Goal: Transaction & Acquisition: Obtain resource

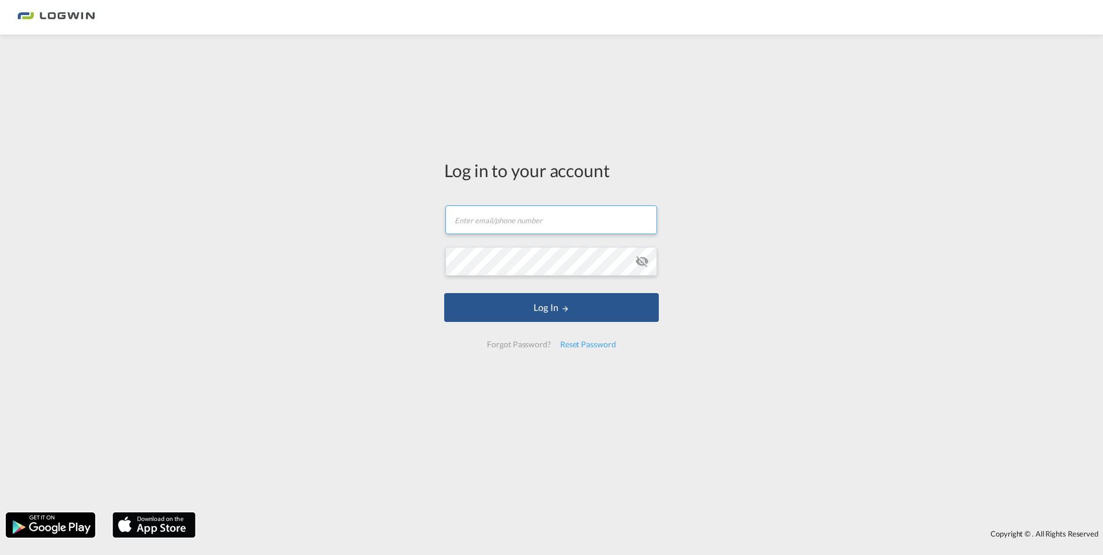
click at [537, 225] on input "text" at bounding box center [552, 219] width 212 height 29
type input "[EMAIL_ADDRESS][DOMAIN_NAME]"
click at [619, 216] on input "[EMAIL_ADDRESS][DOMAIN_NAME]" at bounding box center [552, 219] width 212 height 29
click at [517, 223] on input "text" at bounding box center [552, 219] width 212 height 29
type input "e"
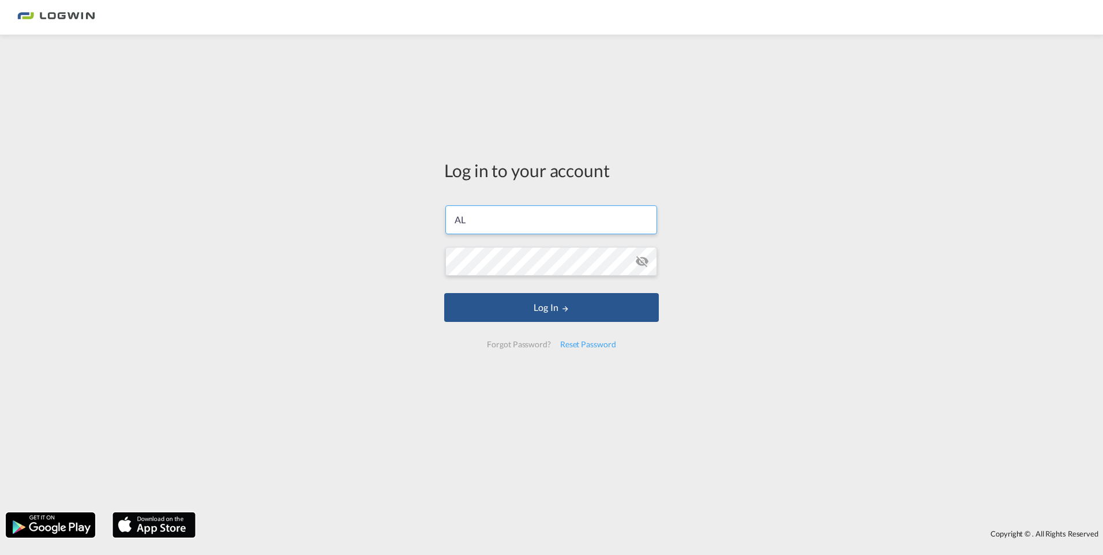
type input "A"
click at [645, 259] on md-icon "icon-eye-off" at bounding box center [642, 262] width 14 height 14
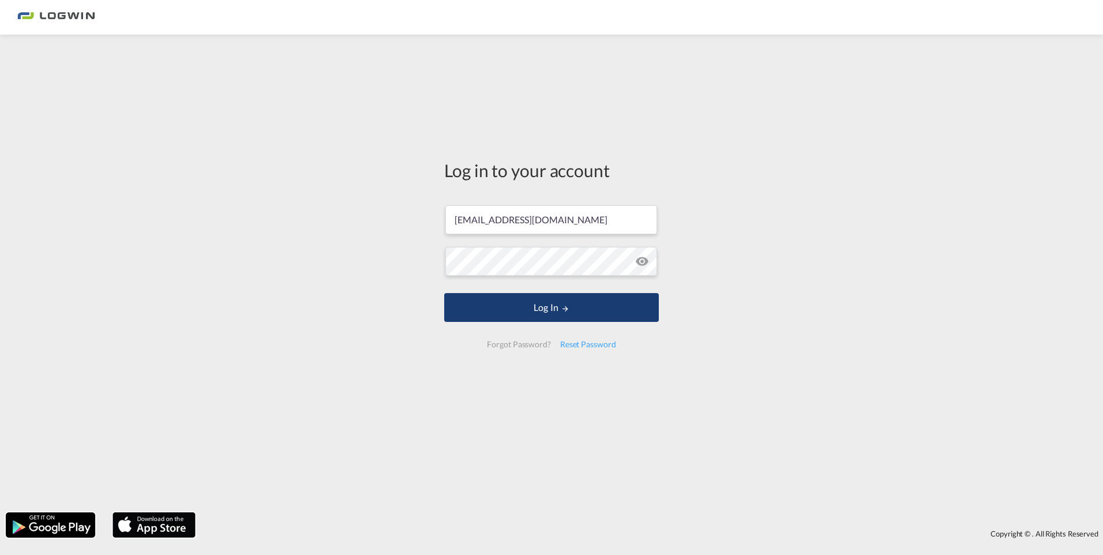
click at [553, 308] on button "Log In" at bounding box center [551, 307] width 215 height 29
click at [616, 308] on button "Log In" at bounding box center [551, 307] width 215 height 29
click at [628, 216] on input "[EMAIL_ADDRESS][DOMAIN_NAME]" at bounding box center [552, 219] width 212 height 29
click at [619, 220] on input "[EMAIL_ADDRESS][DOMAIN_NAME]" at bounding box center [552, 219] width 212 height 29
drag, startPoint x: 619, startPoint y: 220, endPoint x: 450, endPoint y: 223, distance: 169.7
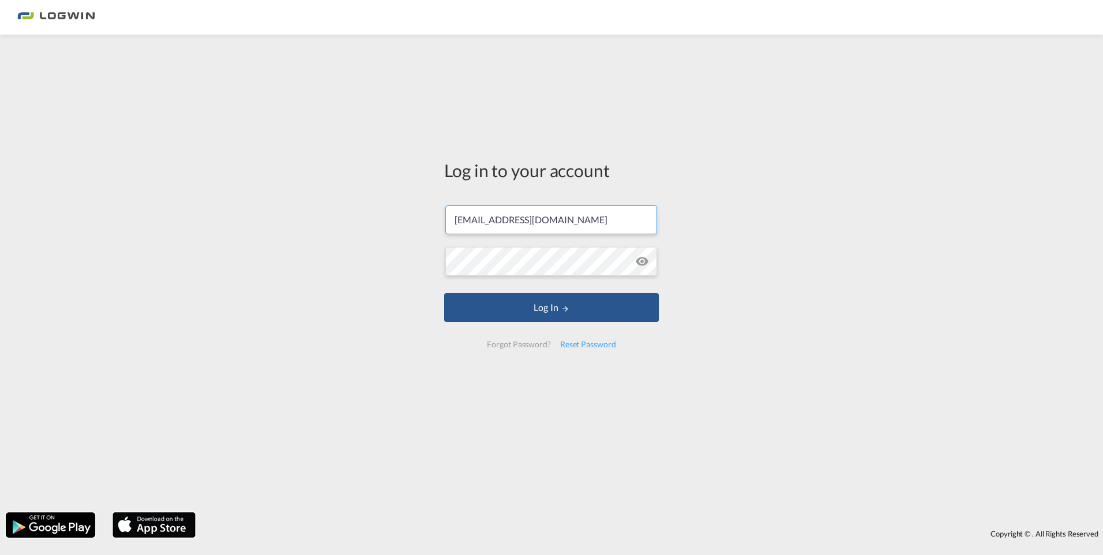
click at [450, 223] on input "[EMAIL_ADDRESS][DOMAIN_NAME]" at bounding box center [552, 219] width 212 height 29
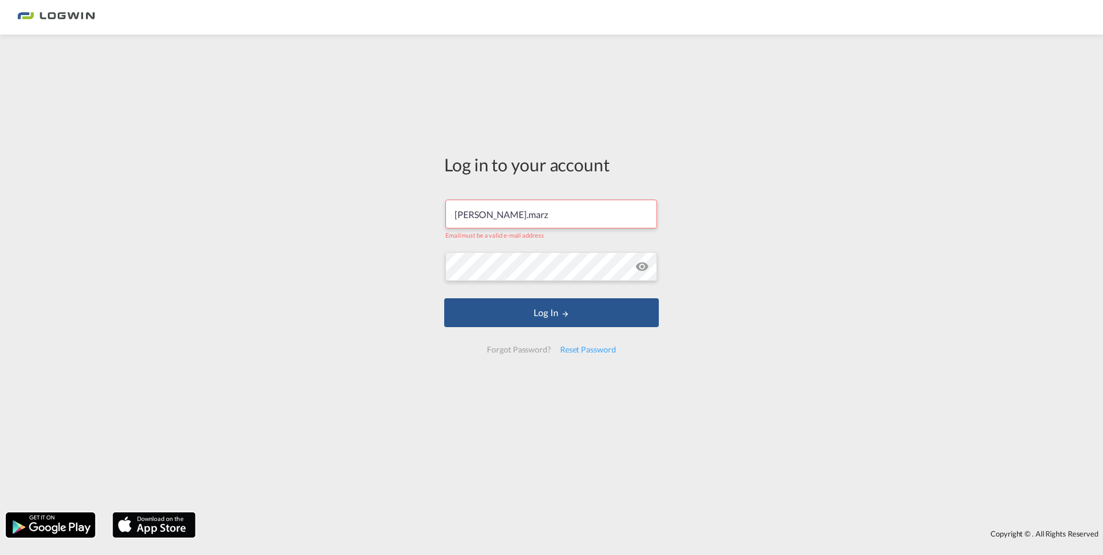
click at [566, 214] on input "[PERSON_NAME].marz" at bounding box center [552, 214] width 212 height 29
type input "[PERSON_NAME][EMAIL_ADDRESS][DOMAIN_NAME]"
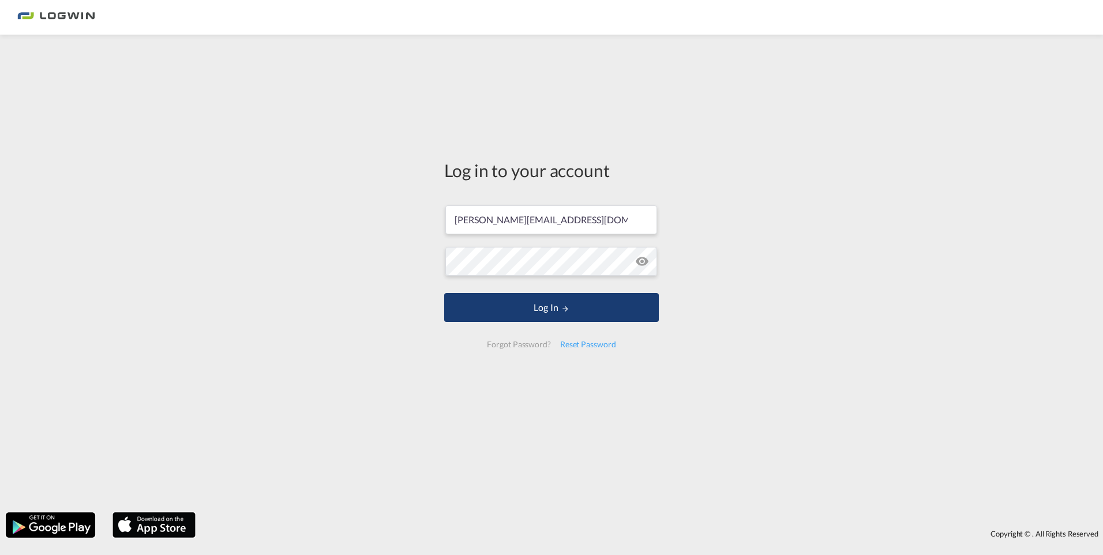
click at [560, 306] on button "Log In" at bounding box center [551, 307] width 215 height 29
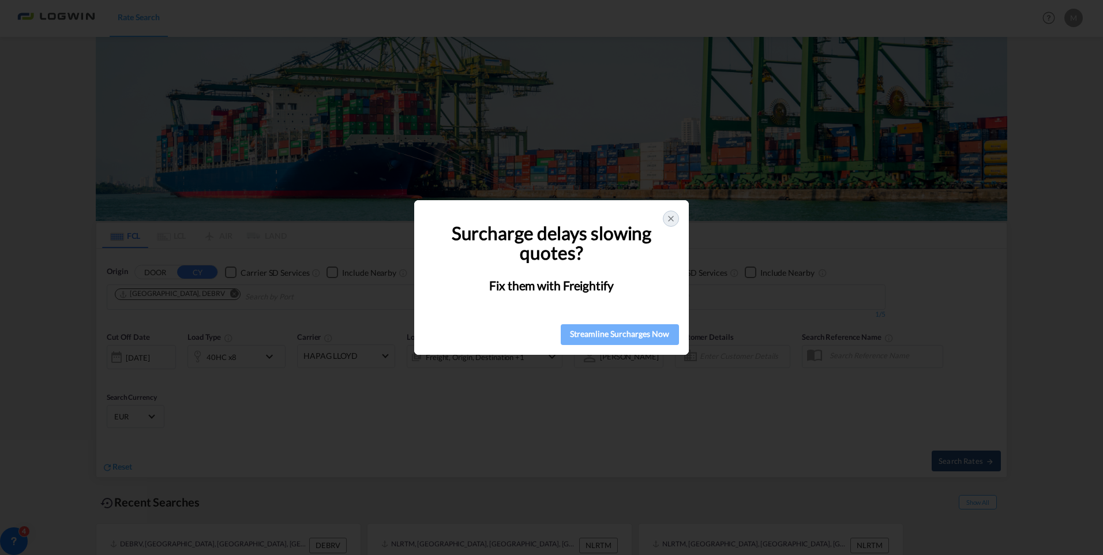
click at [636, 337] on div "Streamline Surcharges Now" at bounding box center [619, 333] width 111 height 17
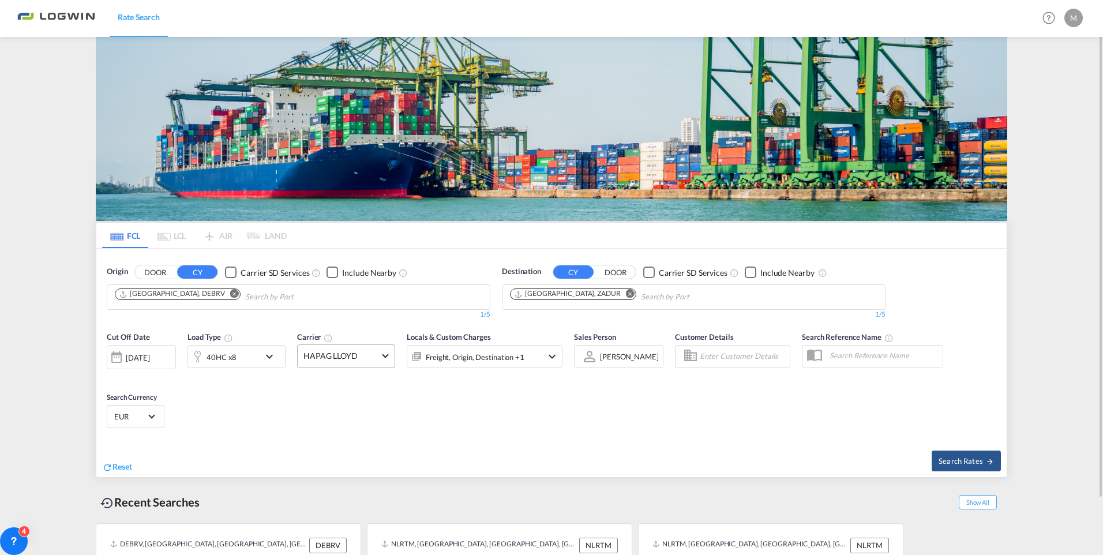
click at [386, 355] on span at bounding box center [385, 355] width 6 height 6
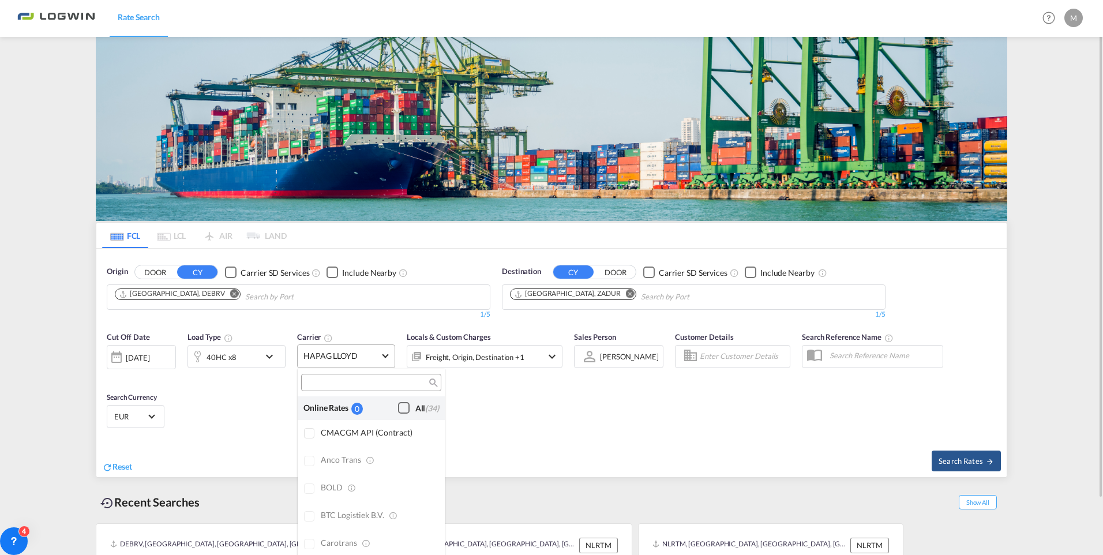
scroll to position [1702, 0]
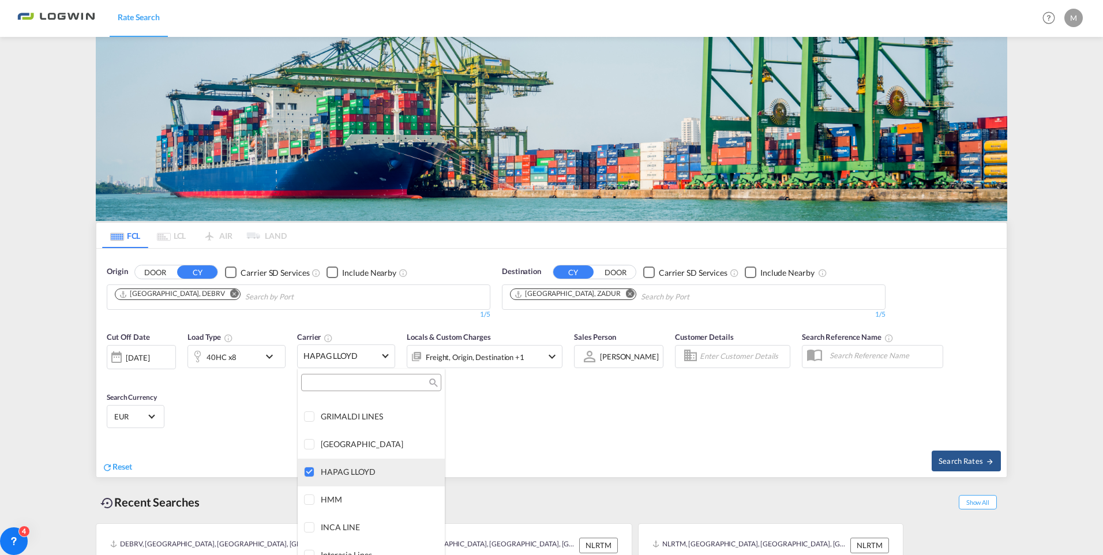
click at [309, 473] on div at bounding box center [310, 473] width 12 height 12
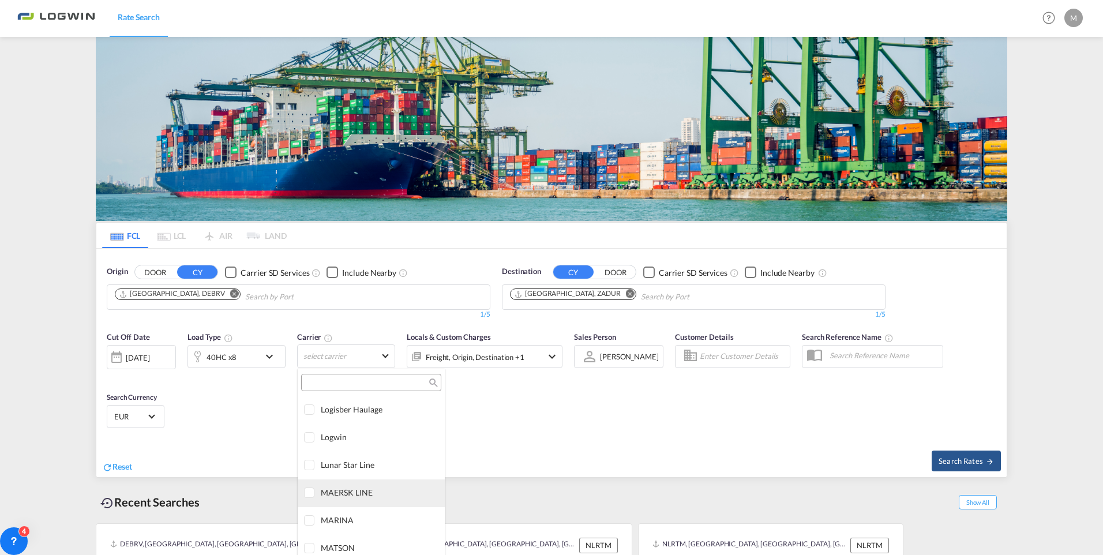
click at [313, 491] on div at bounding box center [310, 494] width 12 height 12
click at [271, 356] on md-backdrop at bounding box center [551, 277] width 1103 height 555
click at [270, 358] on md-icon "icon-chevron-down" at bounding box center [273, 357] width 20 height 14
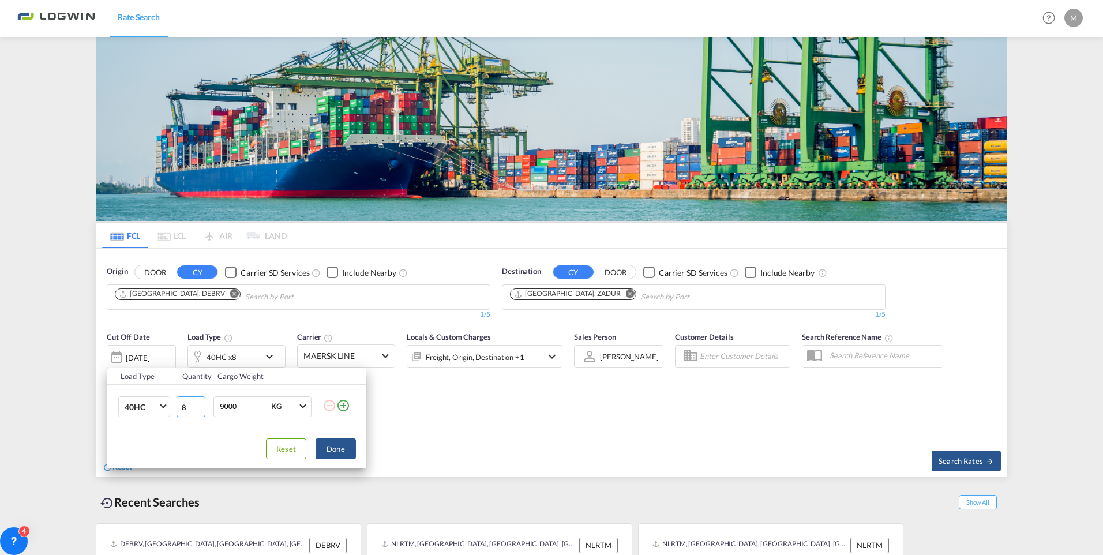
click at [197, 414] on input "8" at bounding box center [191, 406] width 29 height 21
click at [200, 406] on input "9" at bounding box center [191, 406] width 29 height 21
click at [200, 406] on input "10" at bounding box center [191, 406] width 29 height 21
click at [200, 406] on input "11" at bounding box center [191, 406] width 29 height 21
click at [200, 411] on input "10" at bounding box center [191, 406] width 29 height 21
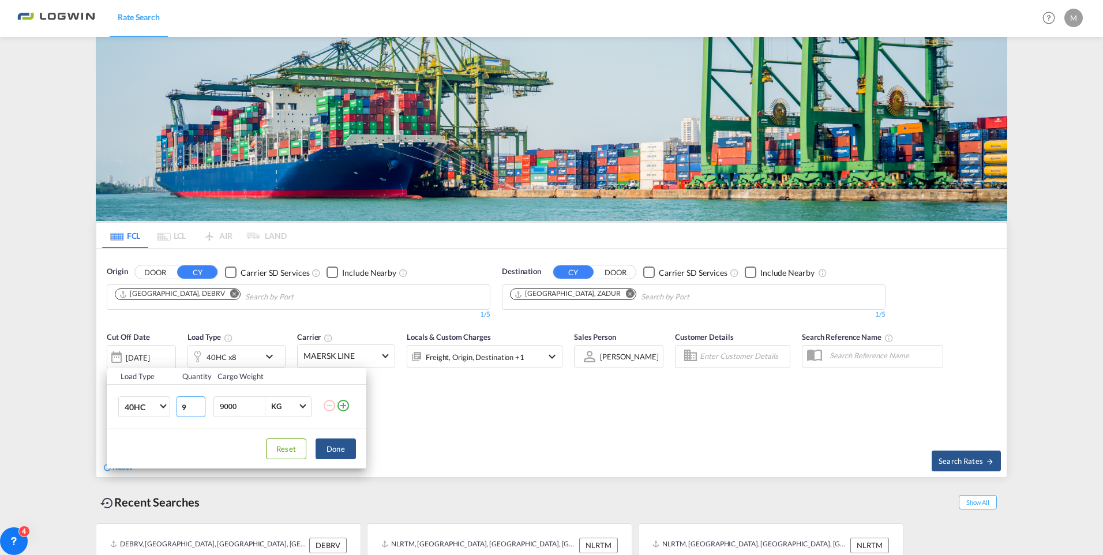
click at [200, 411] on input "9" at bounding box center [191, 406] width 29 height 21
click at [200, 411] on input "8" at bounding box center [191, 406] width 29 height 21
click at [200, 411] on input "7" at bounding box center [191, 406] width 29 height 21
click at [200, 411] on input "6" at bounding box center [191, 406] width 29 height 21
click at [200, 411] on input "5" at bounding box center [191, 406] width 29 height 21
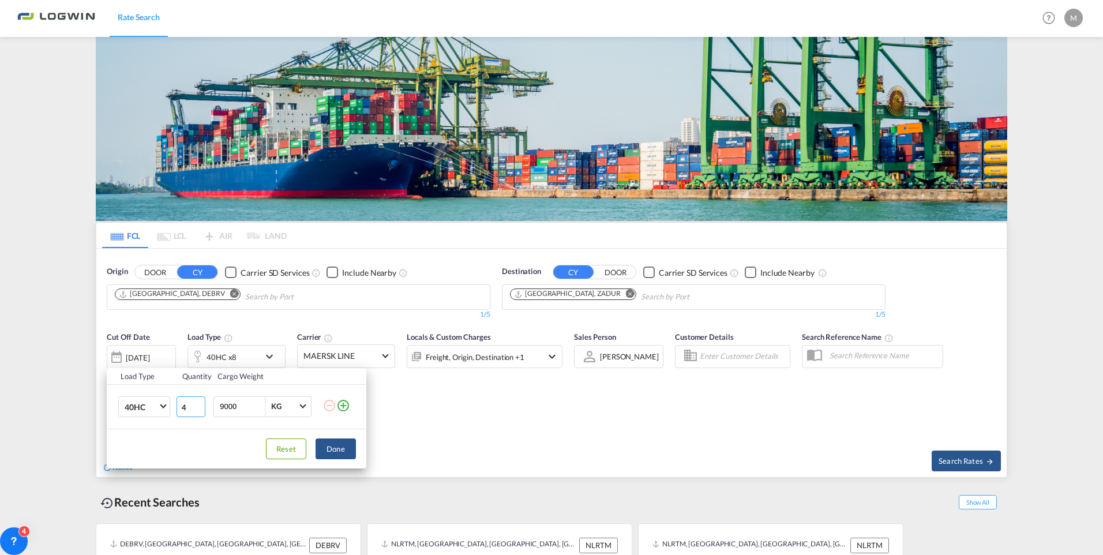
click at [200, 411] on input "4" at bounding box center [191, 406] width 29 height 21
click at [200, 411] on input "3" at bounding box center [191, 406] width 29 height 21
click at [200, 411] on input "2" at bounding box center [191, 406] width 29 height 21
type input "1"
click at [200, 411] on input "1" at bounding box center [191, 406] width 29 height 21
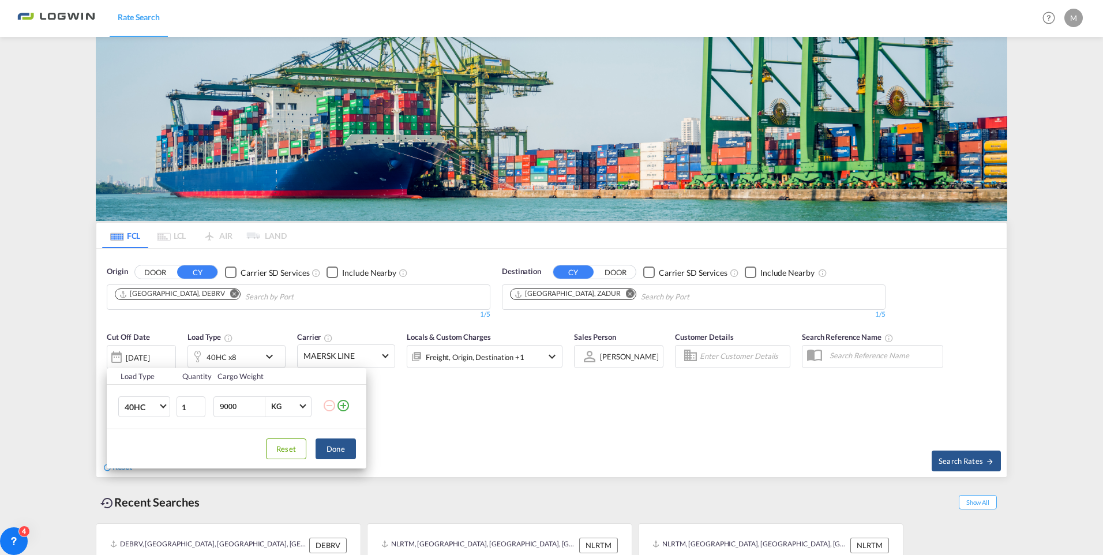
click at [471, 402] on div "Load Type Quantity Cargo Weight 40HC 20GP 40GP 40HC 45HC 20RE 40RE 40HR 20OT 40…" at bounding box center [551, 277] width 1103 height 555
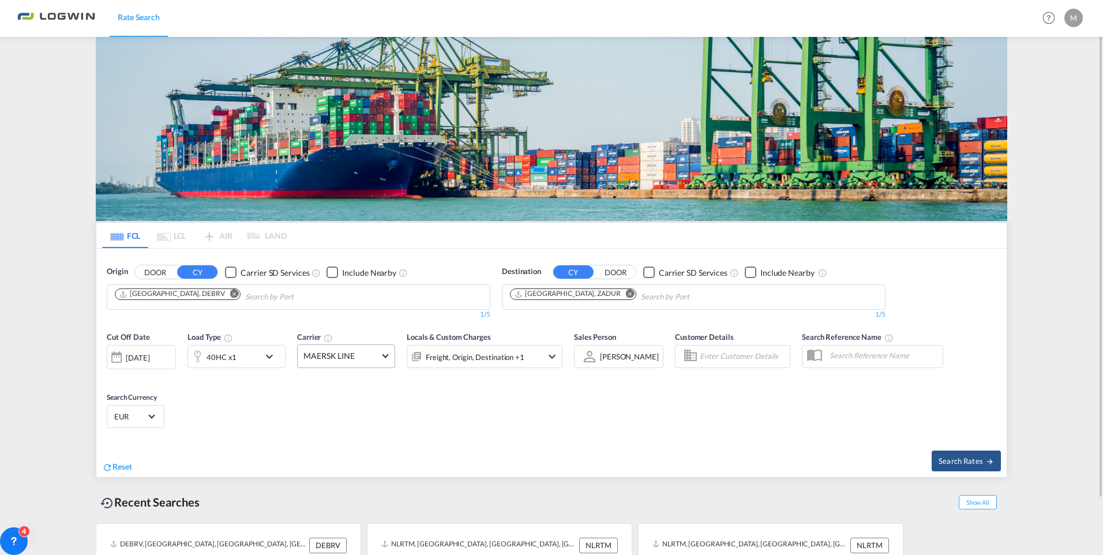
click at [386, 357] on span at bounding box center [385, 355] width 6 height 6
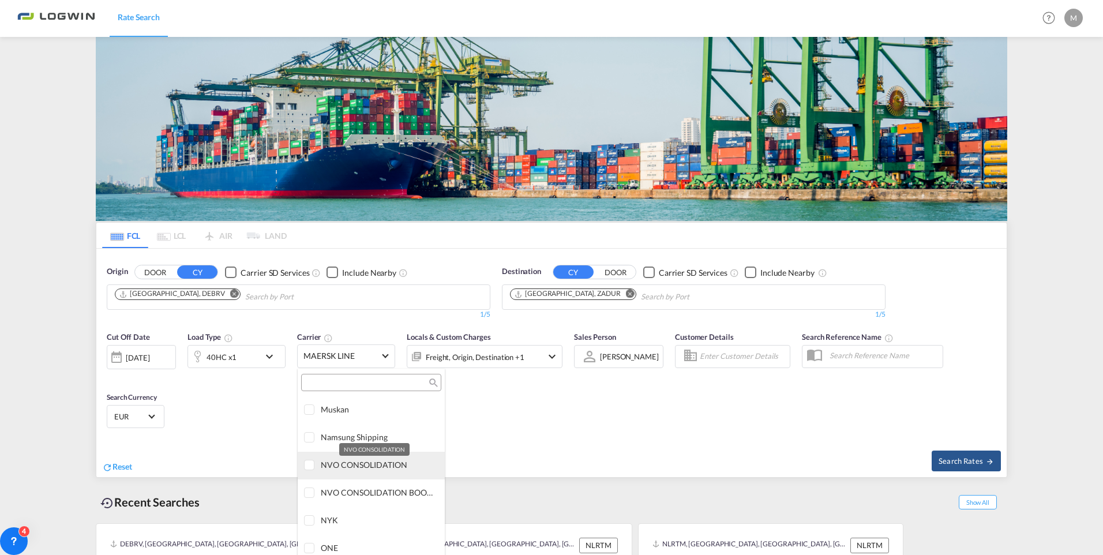
scroll to position [2012, 0]
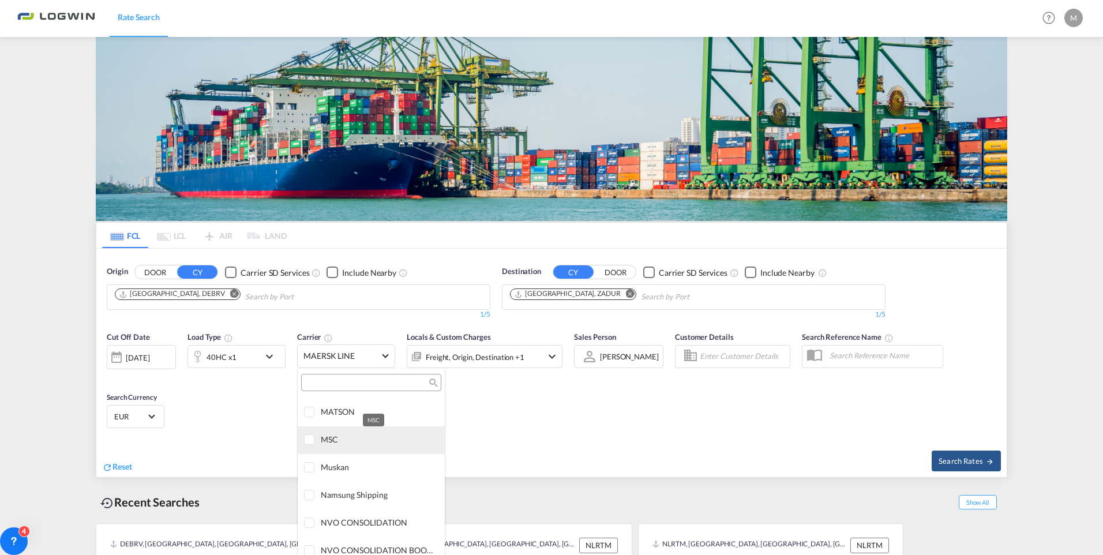
click at [346, 438] on div "MSC" at bounding box center [378, 440] width 115 height 10
click at [502, 438] on md-backdrop at bounding box center [551, 277] width 1103 height 555
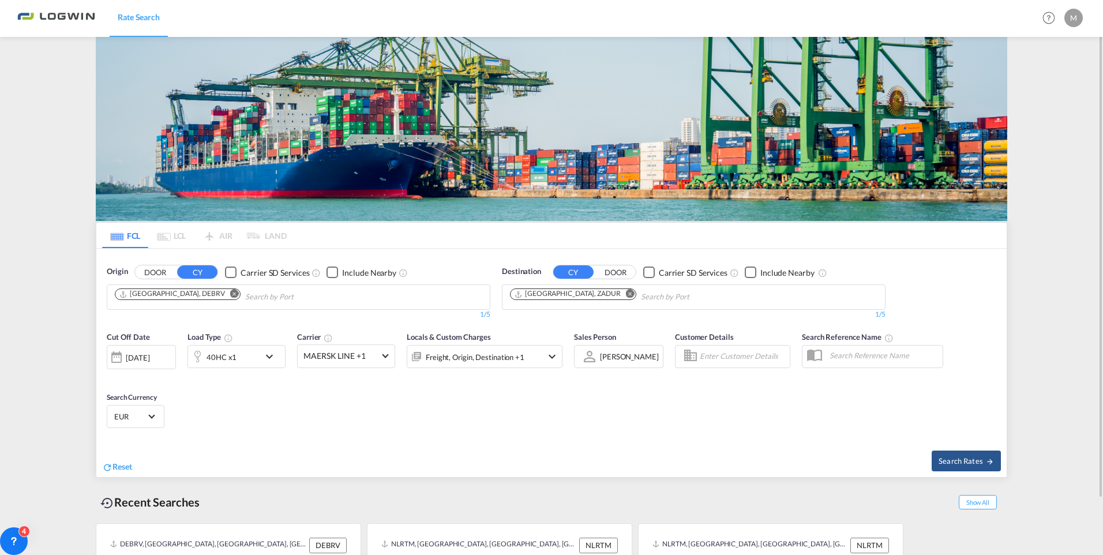
click at [230, 295] on md-icon "Remove" at bounding box center [234, 294] width 9 height 9
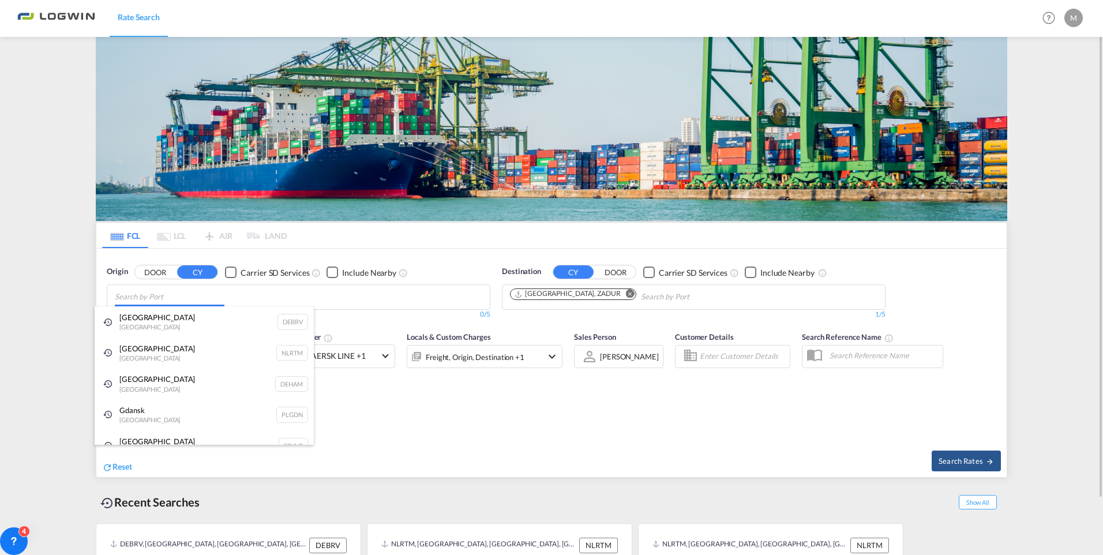
click at [116, 302] on body "Rate Search Rate Search Help Resources Product Release M My Profile Logout FCL …" at bounding box center [551, 277] width 1103 height 555
click at [147, 378] on div "[GEOGRAPHIC_DATA] [GEOGRAPHIC_DATA] DEHAM" at bounding box center [204, 383] width 219 height 31
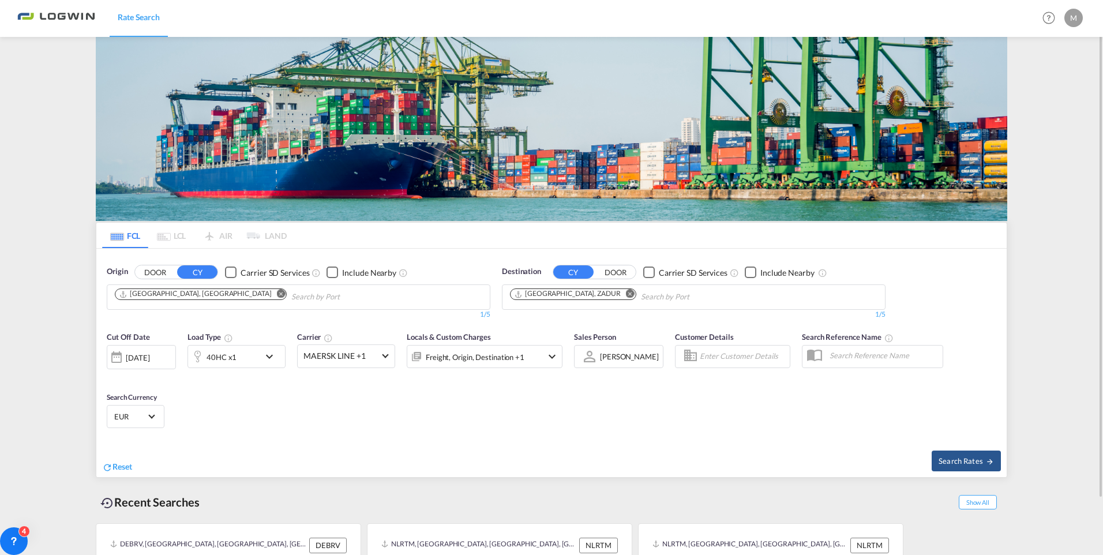
click at [626, 293] on md-icon "Remove" at bounding box center [630, 294] width 9 height 9
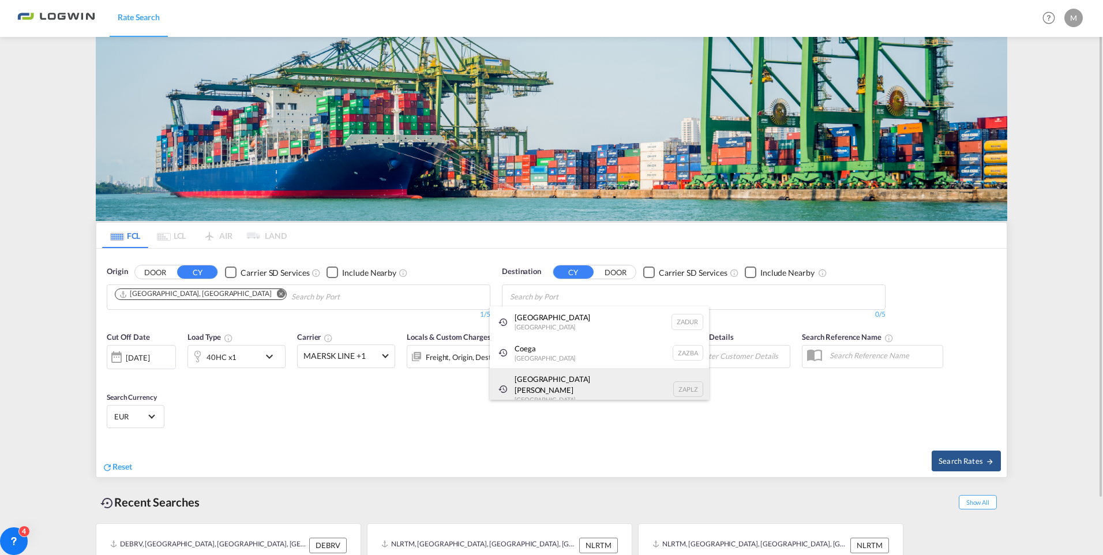
click at [550, 383] on div "[GEOGRAPHIC_DATA][PERSON_NAME] [GEOGRAPHIC_DATA] ZAPLZ" at bounding box center [599, 389] width 219 height 42
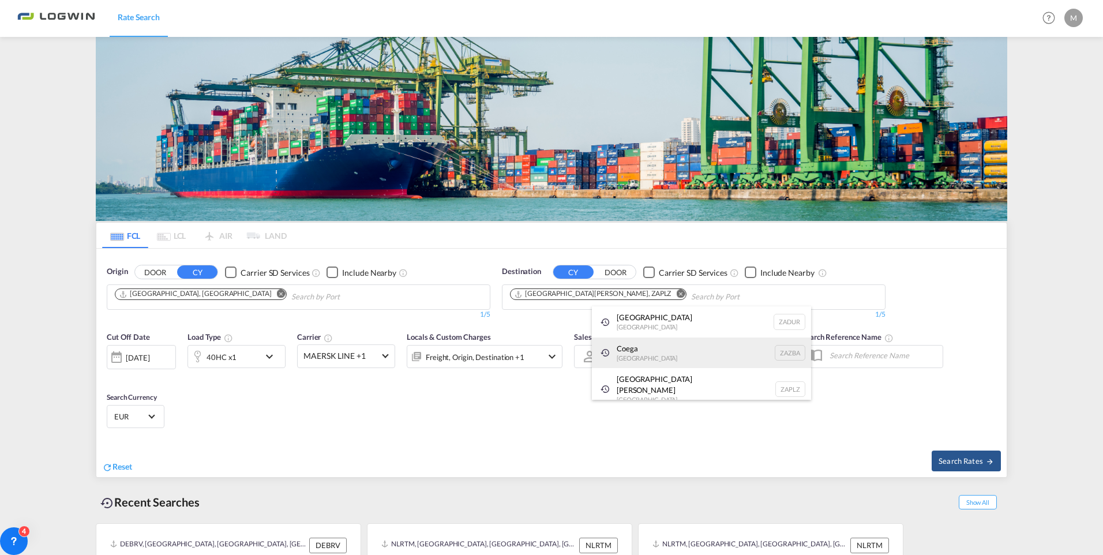
click at [637, 358] on div "Coega [GEOGRAPHIC_DATA] [GEOGRAPHIC_DATA]" at bounding box center [701, 353] width 219 height 31
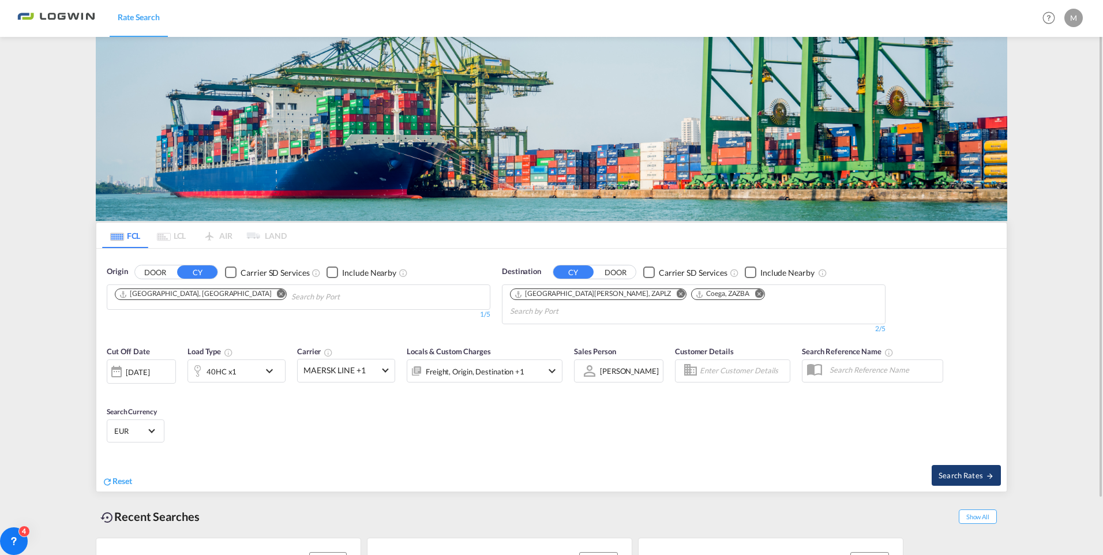
click at [948, 471] on span "Search Rates" at bounding box center [966, 475] width 55 height 9
type input "DEHAM to ZAPLZ,ZAZBA / [DATE]"
